Goal: Task Accomplishment & Management: Complete application form

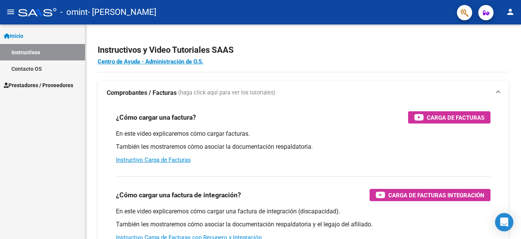
click at [47, 82] on span "Prestadores / Proveedores" at bounding box center [38, 85] width 69 height 8
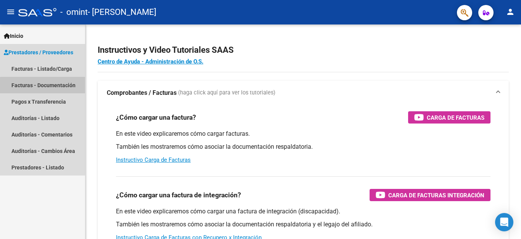
click at [64, 90] on link "Facturas - Documentación" at bounding box center [42, 85] width 85 height 16
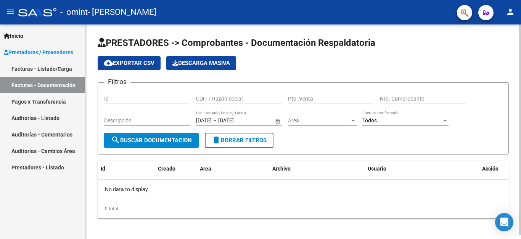
scroll to position [4, 0]
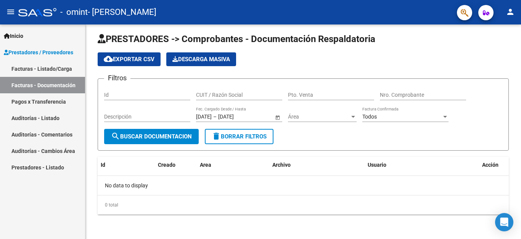
click at [60, 67] on link "Facturas - Listado/Carga" at bounding box center [42, 68] width 85 height 16
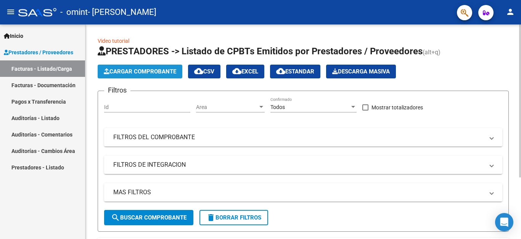
click at [139, 74] on span "Cargar Comprobante" at bounding box center [140, 71] width 73 height 7
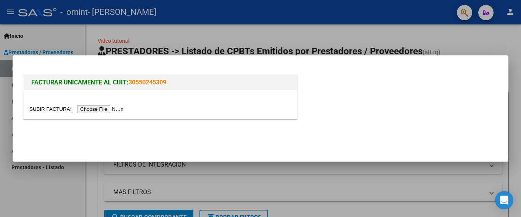
click at [119, 110] on input "file" at bounding box center [77, 109] width 97 height 8
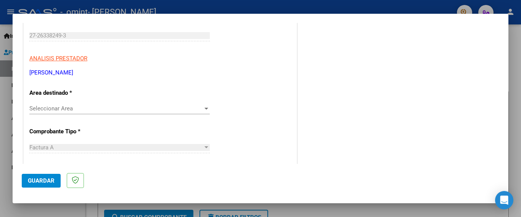
scroll to position [153, 0]
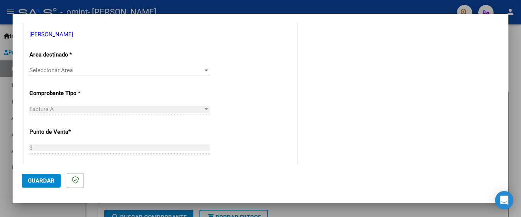
click at [110, 75] on div "Seleccionar Area Seleccionar Area" at bounding box center [119, 70] width 181 height 11
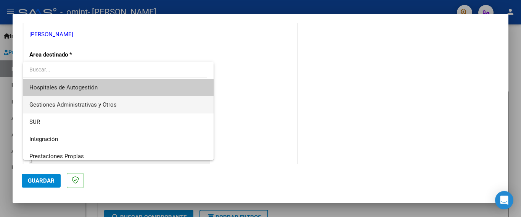
scroll to position [57, 0]
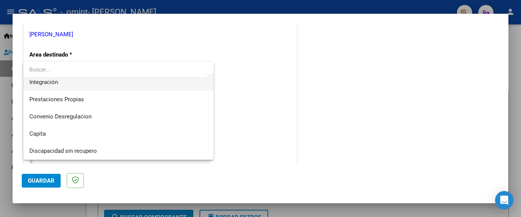
click at [72, 87] on span "Integración" at bounding box center [118, 82] width 178 height 17
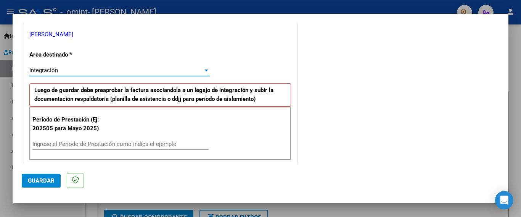
scroll to position [52, 0]
click at [81, 148] on div "Ingrese el Período de Prestación como indica el ejemplo" at bounding box center [120, 143] width 176 height 11
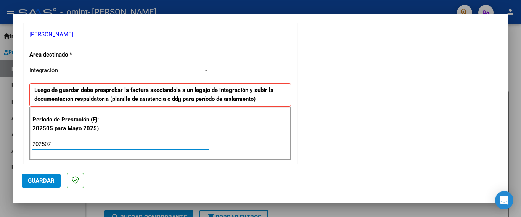
type input "202507"
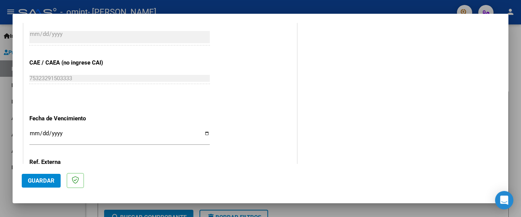
scroll to position [496, 0]
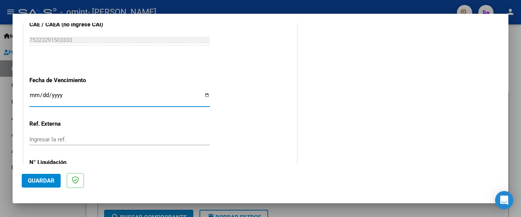
click at [203, 93] on input "Ingresar la fecha" at bounding box center [119, 98] width 181 height 12
type input "[DATE]"
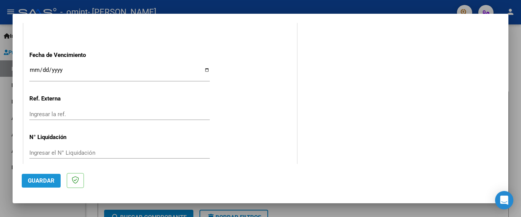
click at [51, 183] on span "Guardar" at bounding box center [41, 180] width 27 height 7
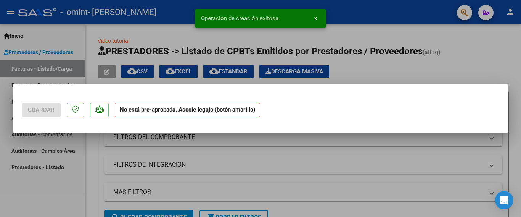
scroll to position [0, 0]
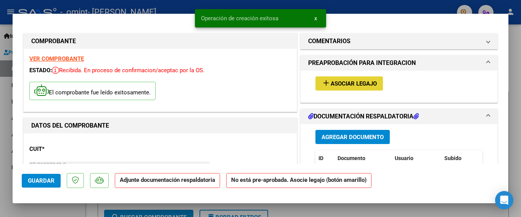
click at [346, 82] on span "Asociar Legajo" at bounding box center [354, 83] width 46 height 7
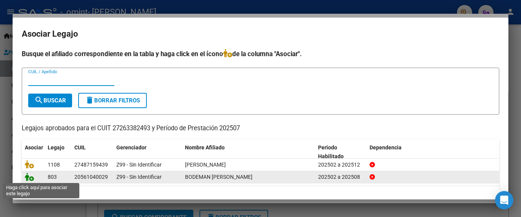
click at [30, 178] on icon at bounding box center [29, 177] width 9 height 8
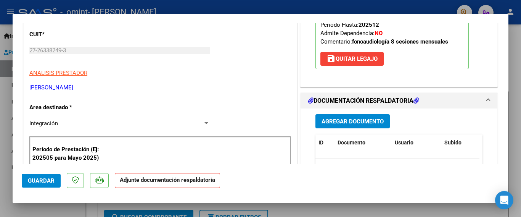
scroll to position [191, 0]
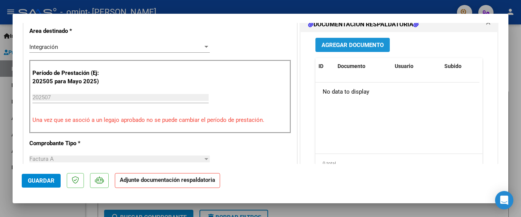
click at [356, 50] on button "Agregar Documento" at bounding box center [353, 45] width 74 height 14
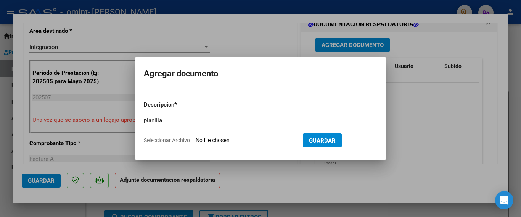
type input "planilla"
click at [207, 134] on form "Descripcion * planilla Escriba aquí una descripcion Seleccionar Archivo Guardar" at bounding box center [261, 123] width 234 height 56
click at [219, 137] on app-file-uploader "Seleccionar Archivo" at bounding box center [223, 140] width 159 height 7
click at [219, 140] on input "Seleccionar Archivo" at bounding box center [246, 140] width 101 height 7
type input "C:\fakepath\BODEMAN FONO JULIO 2025.pdf"
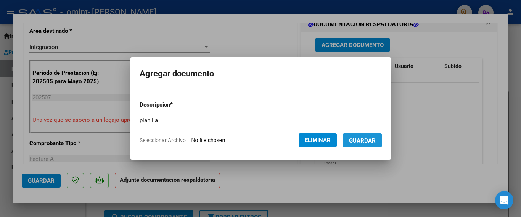
click at [370, 142] on span "Guardar" at bounding box center [362, 140] width 27 height 7
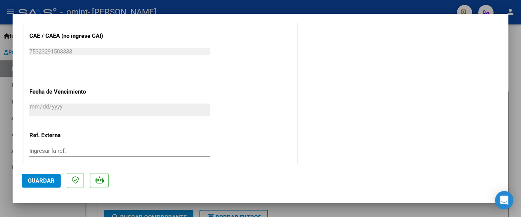
scroll to position [533, 0]
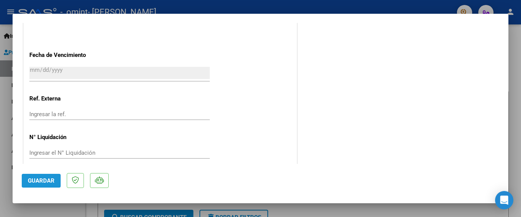
click at [44, 182] on span "Guardar" at bounding box center [41, 180] width 27 height 7
click at [52, 205] on div at bounding box center [260, 108] width 521 height 217
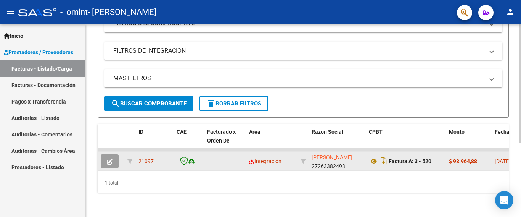
scroll to position [0, 0]
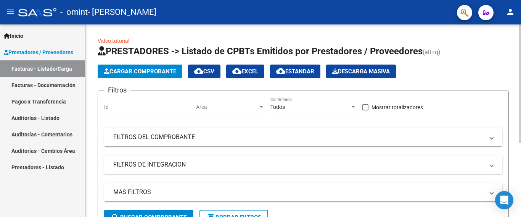
click at [161, 75] on button "Cargar Comprobante" at bounding box center [140, 72] width 85 height 14
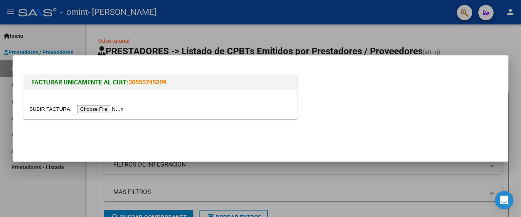
click at [124, 109] on input "file" at bounding box center [77, 109] width 97 height 8
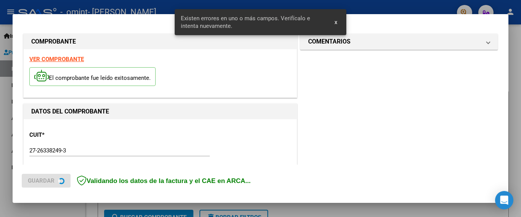
scroll to position [195, 0]
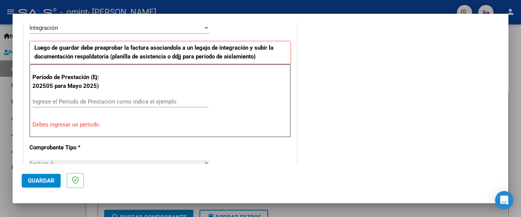
click at [52, 99] on input "Ingrese el Período de Prestación como indica el ejemplo" at bounding box center [120, 101] width 176 height 7
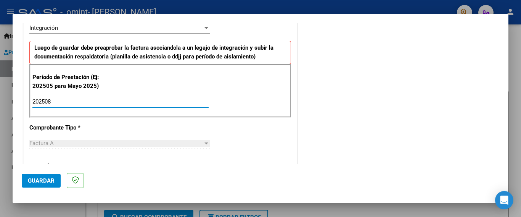
type input "202508"
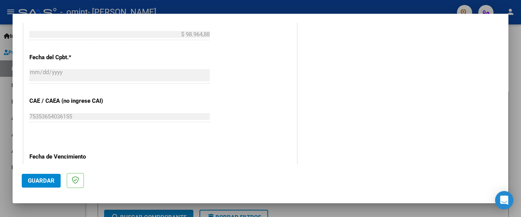
scroll to position [458, 0]
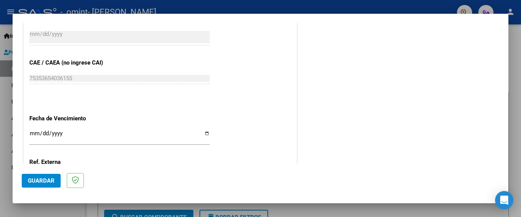
click at [200, 130] on input "Ingresar la fecha" at bounding box center [119, 136] width 181 height 12
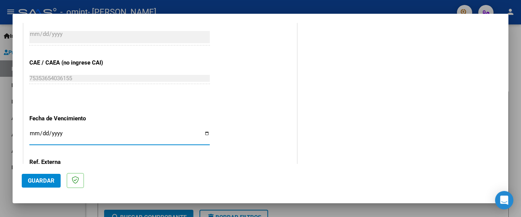
click at [204, 130] on input "Ingresar la fecha" at bounding box center [119, 136] width 181 height 12
type input "[DATE]"
click at [53, 185] on button "Guardar" at bounding box center [41, 181] width 39 height 14
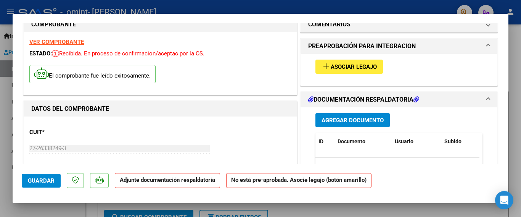
scroll to position [0, 0]
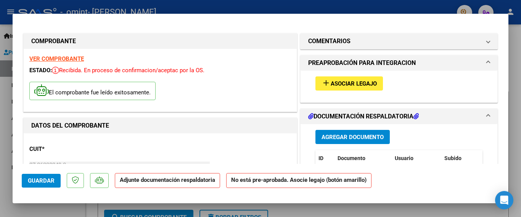
click at [331, 85] on span "Asociar Legajo" at bounding box center [354, 83] width 46 height 7
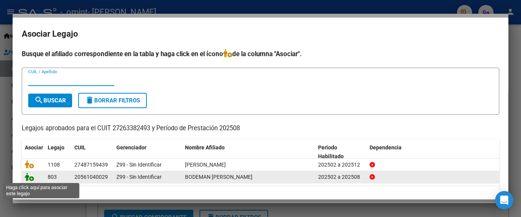
click at [30, 178] on icon at bounding box center [29, 177] width 9 height 8
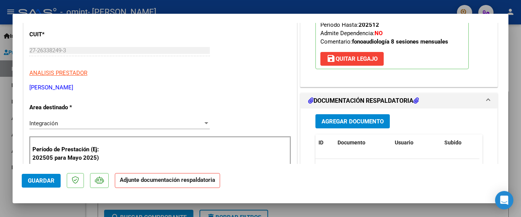
scroll to position [153, 0]
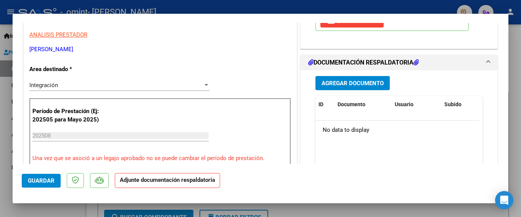
click at [377, 80] on span "Agregar Documento" at bounding box center [353, 83] width 62 height 7
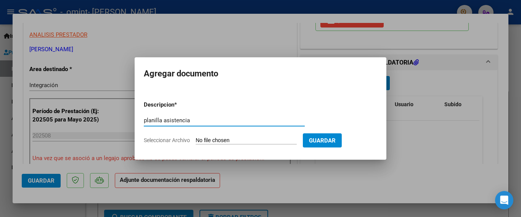
type input "planilla asistencia"
click at [244, 138] on input "Seleccionar Archivo" at bounding box center [246, 140] width 101 height 7
type input "C:\fakepath\BODEMAN JUAN FONO AGOSTO 2025.pdf"
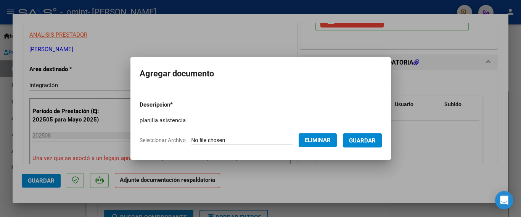
click at [360, 136] on button "Guardar" at bounding box center [362, 140] width 39 height 14
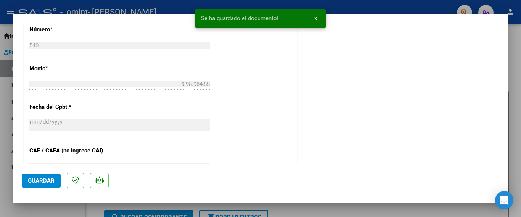
scroll to position [533, 0]
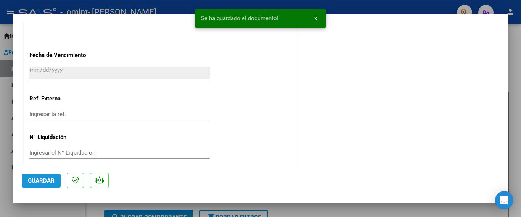
click at [50, 178] on span "Guardar" at bounding box center [41, 180] width 27 height 7
click at [345, 207] on div at bounding box center [260, 108] width 521 height 217
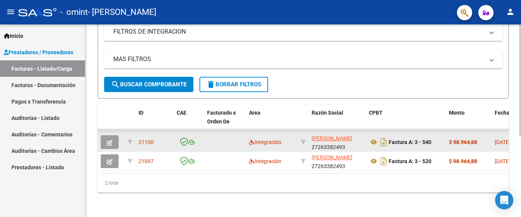
scroll to position [0, 0]
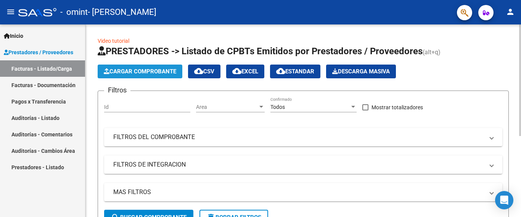
click at [173, 76] on button "Cargar Comprobante" at bounding box center [140, 72] width 85 height 14
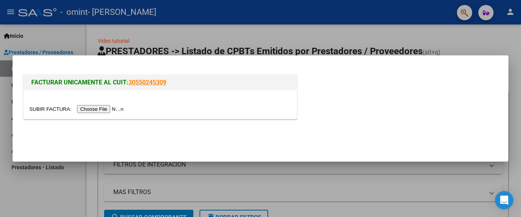
click at [121, 111] on input "file" at bounding box center [77, 109] width 97 height 8
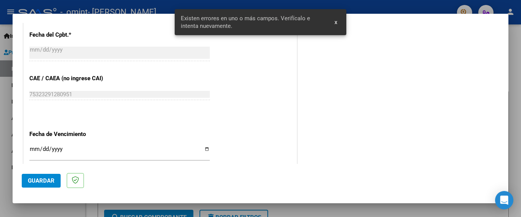
scroll to position [500, 0]
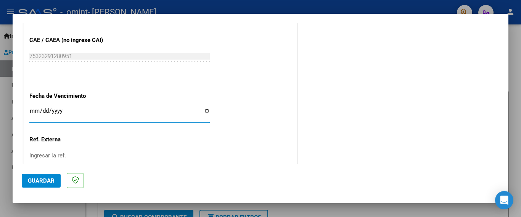
click at [207, 108] on input "Ingresar la fecha" at bounding box center [119, 114] width 181 height 12
drag, startPoint x: 203, startPoint y: 106, endPoint x: 209, endPoint y: 108, distance: 6.8
click at [206, 108] on input "Ingresar la fecha" at bounding box center [119, 114] width 181 height 12
type input "[DATE]"
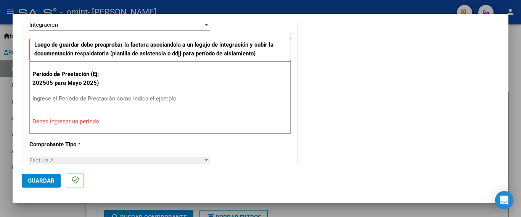
scroll to position [160, 0]
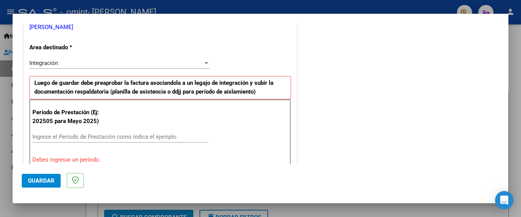
click at [115, 137] on input "Ingrese el Período de Prestación como indica el ejemplo" at bounding box center [120, 136] width 176 height 7
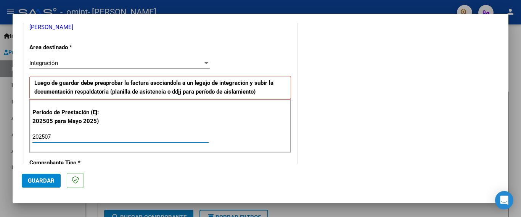
type input "202507"
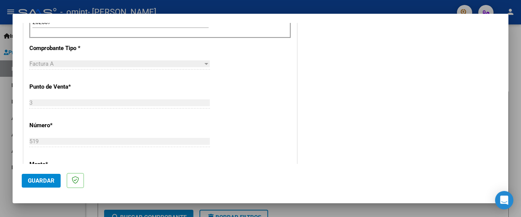
scroll to position [389, 0]
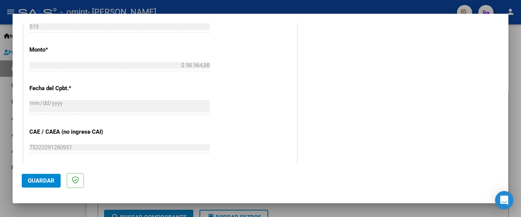
click at [53, 183] on span "Guardar" at bounding box center [41, 180] width 27 height 7
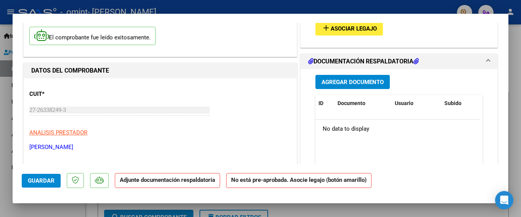
scroll to position [0, 0]
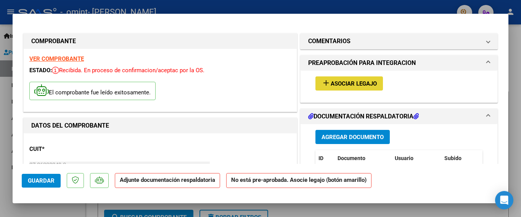
click at [332, 87] on span "Asociar Legajo" at bounding box center [354, 83] width 46 height 7
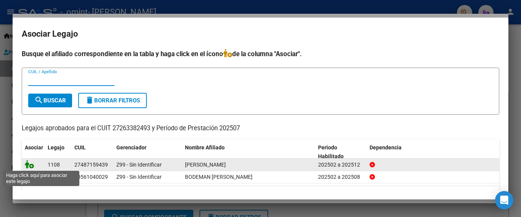
click at [29, 163] on icon at bounding box center [29, 164] width 9 height 8
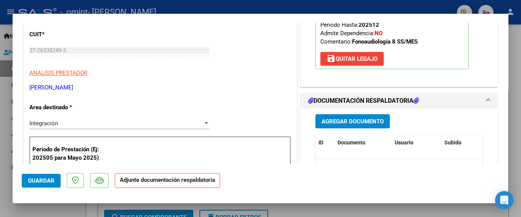
scroll to position [153, 0]
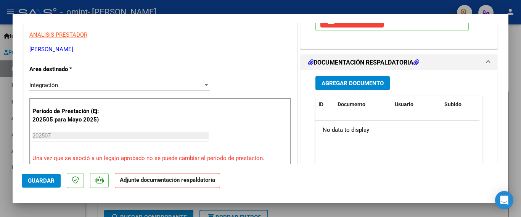
click at [374, 87] on button "Agregar Documento" at bounding box center [353, 83] width 74 height 14
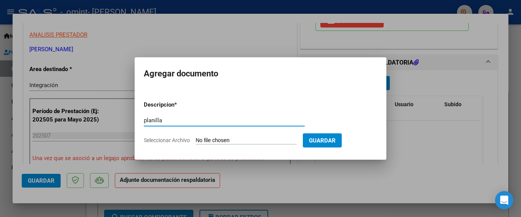
type input "planilla"
click at [242, 142] on input "Seleccionar Archivo" at bounding box center [246, 140] width 101 height 7
type input "C:\fakepath\CALATAYUD AGUSTINA FONO JULIO.pdf"
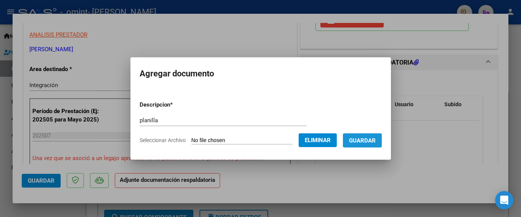
click at [376, 144] on span "Guardar" at bounding box center [362, 140] width 27 height 7
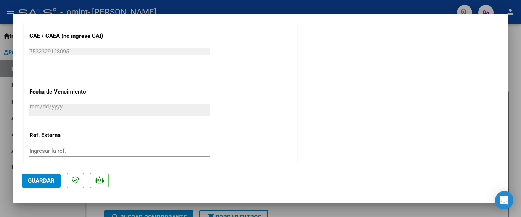
scroll to position [533, 0]
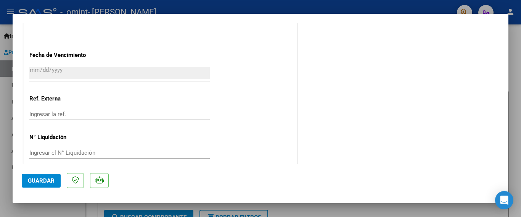
click at [46, 178] on span "Guardar" at bounding box center [41, 180] width 27 height 7
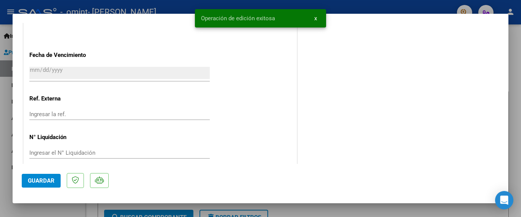
click at [324, 210] on div at bounding box center [260, 108] width 521 height 217
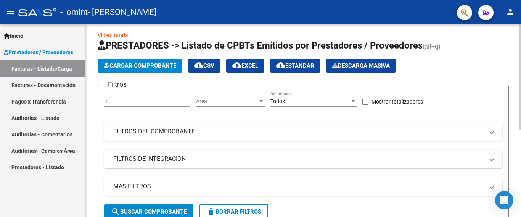
scroll to position [0, 0]
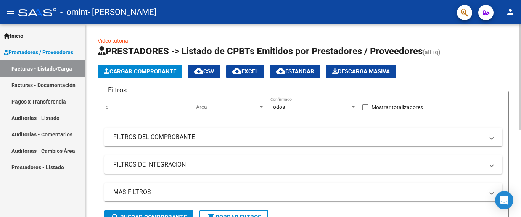
click at [139, 73] on span "Cargar Comprobante" at bounding box center [140, 71] width 73 height 7
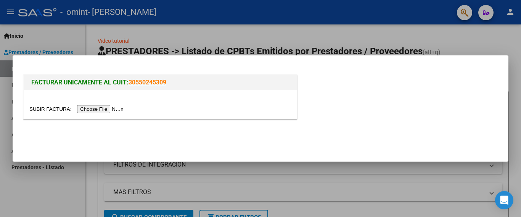
click at [118, 111] on input "file" at bounding box center [77, 109] width 97 height 8
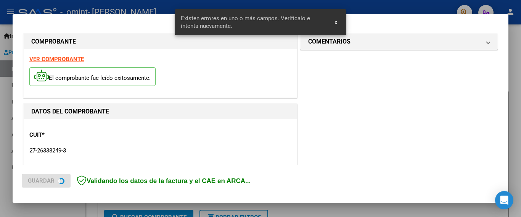
scroll to position [195, 0]
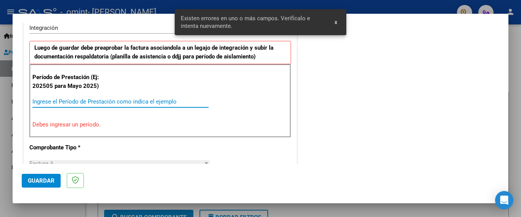
click at [76, 101] on input "Ingrese el Período de Prestación como indica el ejemplo" at bounding box center [120, 101] width 176 height 7
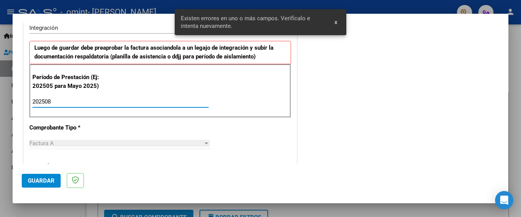
type input "202508"
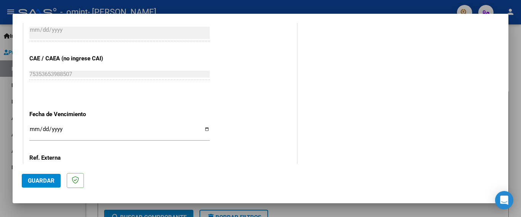
scroll to position [500, 0]
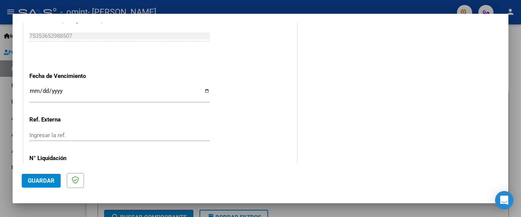
click at [203, 88] on input "Ingresar la fecha" at bounding box center [119, 94] width 181 height 12
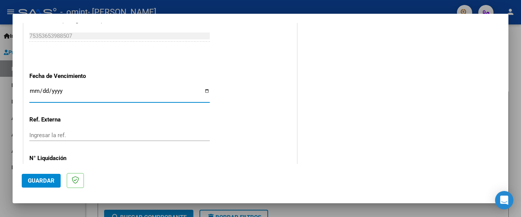
click at [204, 88] on input "Ingresar la fecha" at bounding box center [119, 94] width 181 height 12
type input "[DATE]"
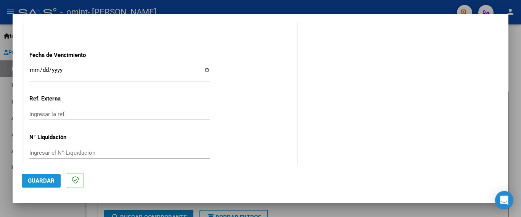
click at [45, 180] on span "Guardar" at bounding box center [41, 180] width 27 height 7
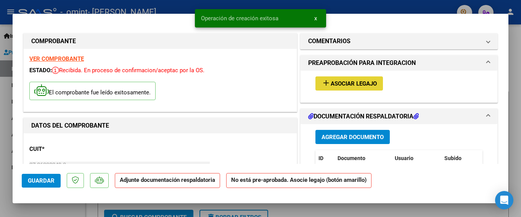
click at [353, 87] on span "Asociar Legajo" at bounding box center [354, 83] width 46 height 7
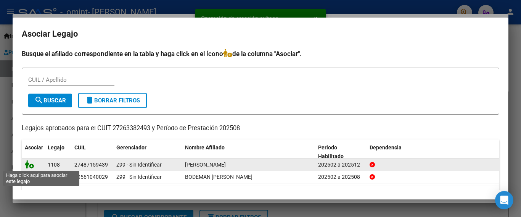
click at [31, 165] on icon at bounding box center [29, 164] width 9 height 8
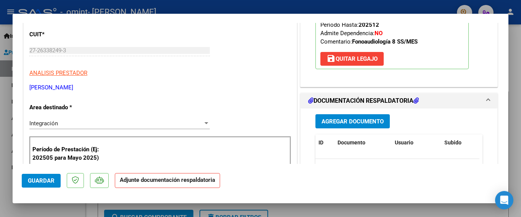
scroll to position [153, 0]
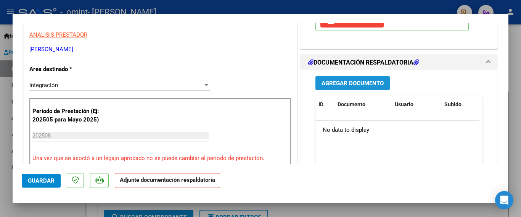
click at [343, 86] on span "Agregar Documento" at bounding box center [353, 83] width 62 height 7
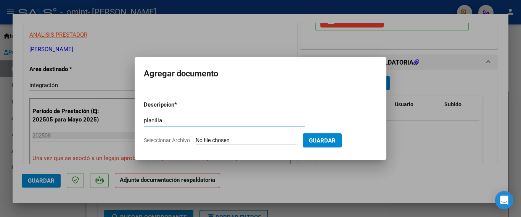
type input "planilla"
click at [247, 138] on input "Seleccionar Archivo" at bounding box center [246, 140] width 101 height 7
type input "C:\fakepath\calatayud agusrtina fono agosto.pdf"
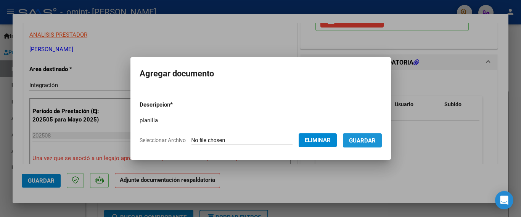
click at [367, 144] on span "Guardar" at bounding box center [362, 140] width 27 height 7
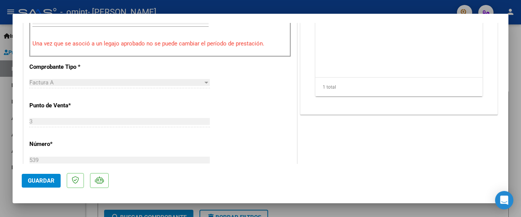
scroll to position [382, 0]
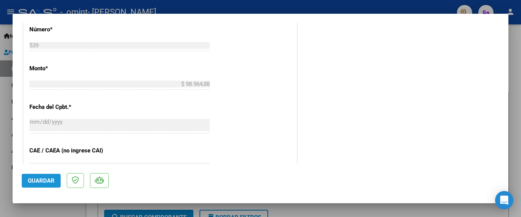
click at [50, 175] on button "Guardar" at bounding box center [41, 181] width 39 height 14
click at [338, 209] on div at bounding box center [260, 108] width 521 height 217
type input "$ 0,00"
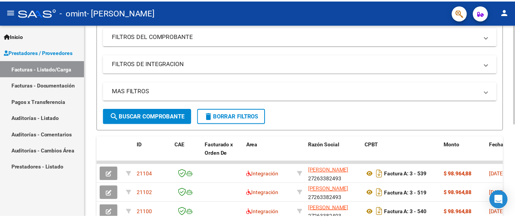
scroll to position [25, 0]
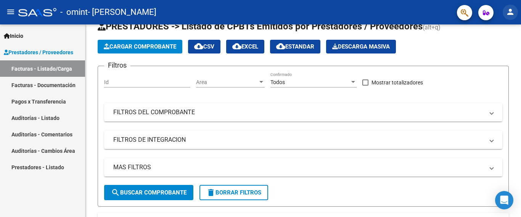
click at [512, 11] on mat-icon "person" at bounding box center [510, 11] width 9 height 9
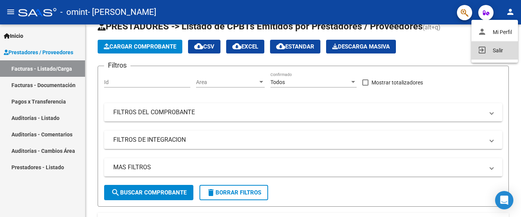
click at [502, 54] on button "exit_to_app Salir" at bounding box center [495, 50] width 47 height 18
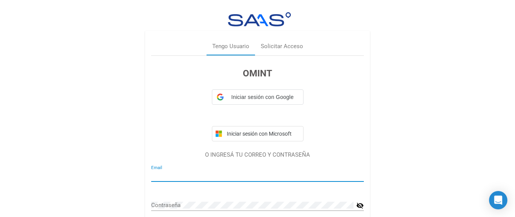
type input "vanytevez@gmail.com"
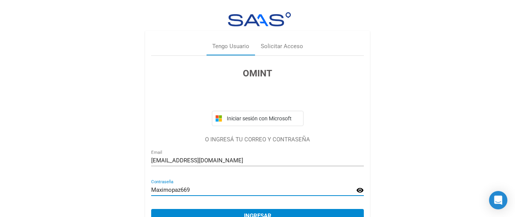
scroll to position [39, 0]
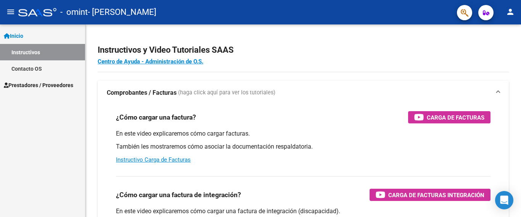
click at [55, 90] on link "Prestadores / Proveedores" at bounding box center [42, 85] width 85 height 16
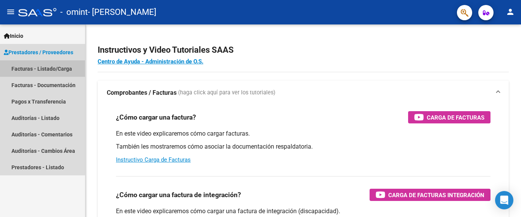
click at [56, 73] on link "Facturas - Listado/Carga" at bounding box center [42, 68] width 85 height 16
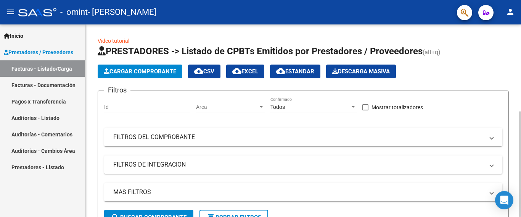
click at [160, 72] on span "Cargar Comprobante" at bounding box center [140, 71] width 73 height 7
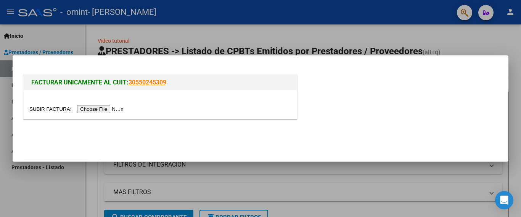
click at [94, 110] on input "file" at bounding box center [77, 109] width 97 height 8
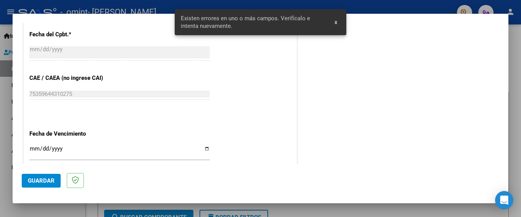
scroll to position [501, 0]
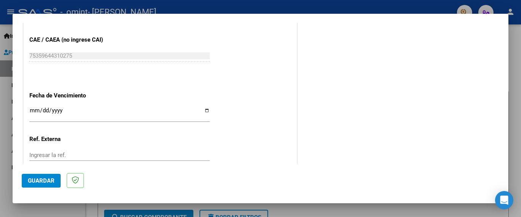
click at [200, 107] on input "Ingresar la fecha" at bounding box center [119, 113] width 181 height 12
click at [204, 107] on input "Ingresar la fecha" at bounding box center [119, 113] width 181 height 12
type input "[DATE]"
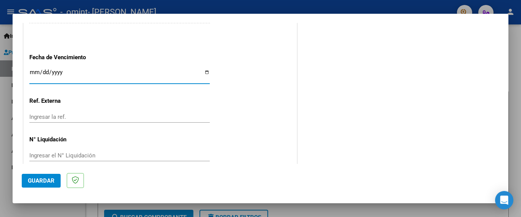
scroll to position [542, 0]
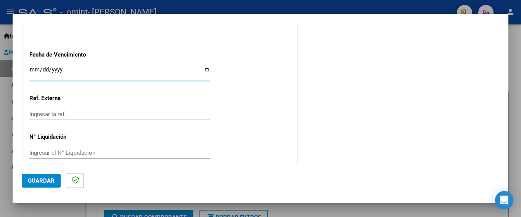
click at [40, 183] on span "Guardar" at bounding box center [41, 180] width 27 height 7
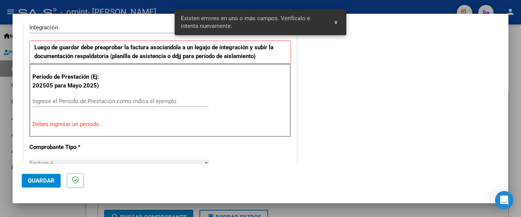
click at [88, 103] on input "Ingrese el Período de Prestación como indica el ejemplo" at bounding box center [120, 101] width 176 height 7
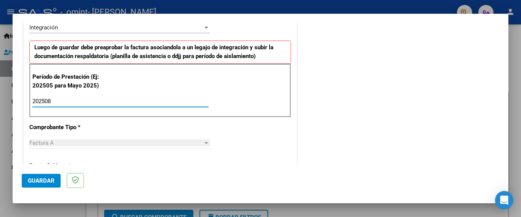
type input "202508"
click at [35, 183] on span "Guardar" at bounding box center [41, 180] width 27 height 7
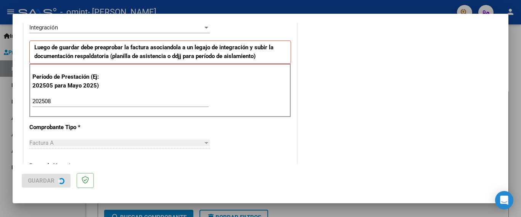
scroll to position [0, 0]
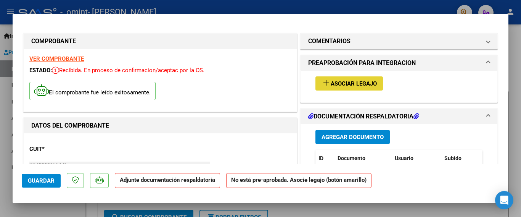
click at [337, 84] on span "Asociar Legajo" at bounding box center [354, 83] width 46 height 7
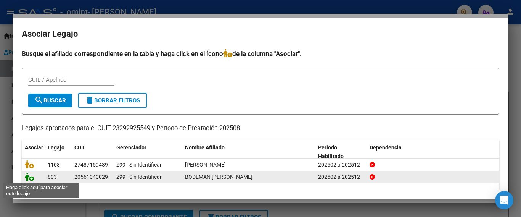
click at [28, 179] on icon at bounding box center [29, 177] width 9 height 8
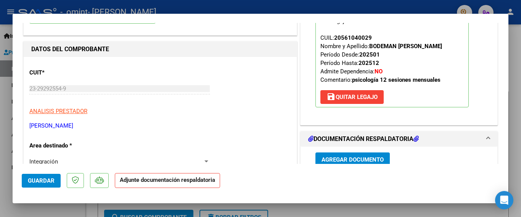
scroll to position [153, 0]
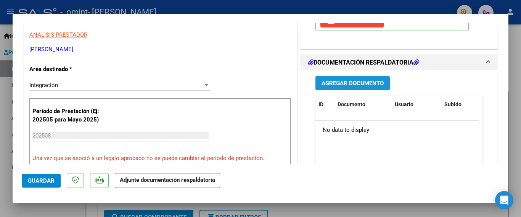
click at [349, 86] on span "Agregar Documento" at bounding box center [353, 83] width 62 height 7
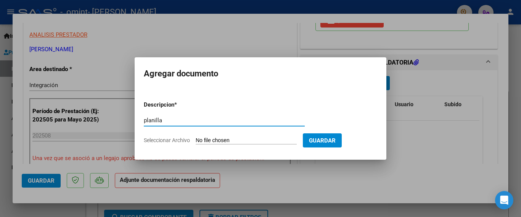
type input "PLANILLA"
click at [224, 139] on input "Seleccionar Archivo" at bounding box center [246, 140] width 101 height 7
type input "C:\fakepath\BODEMAN PSI [DATE].pdf"
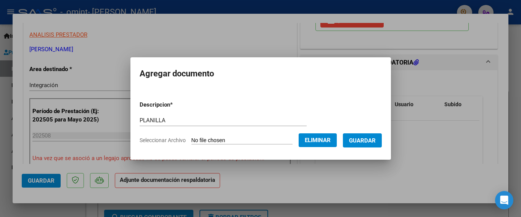
click at [360, 140] on span "Guardar" at bounding box center [362, 140] width 27 height 7
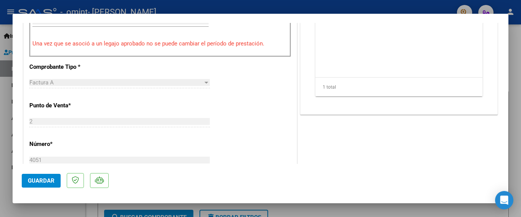
scroll to position [305, 0]
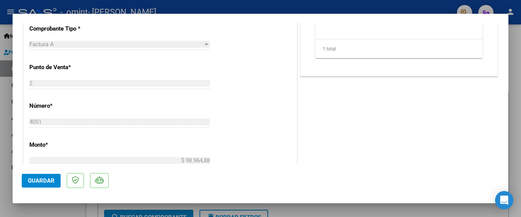
click at [48, 179] on span "Guardar" at bounding box center [41, 180] width 27 height 7
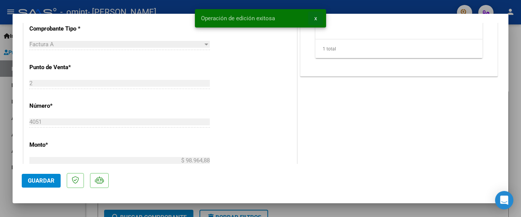
click at [315, 20] on span "x" at bounding box center [316, 18] width 3 height 7
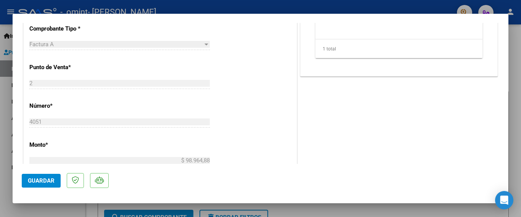
click at [515, 147] on div at bounding box center [260, 108] width 521 height 217
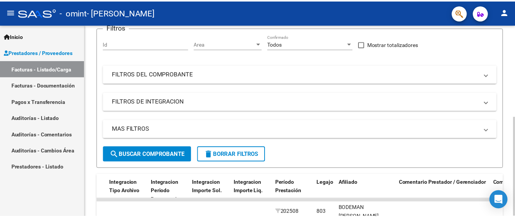
scroll to position [0, 0]
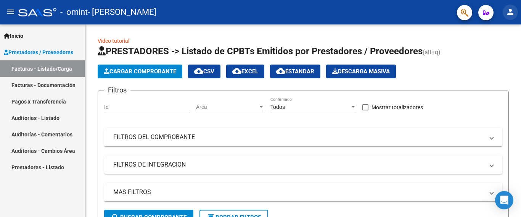
click at [513, 9] on mat-icon "person" at bounding box center [510, 11] width 9 height 9
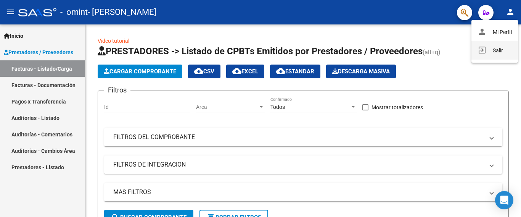
click at [498, 50] on button "exit_to_app Salir" at bounding box center [495, 50] width 47 height 18
